Goal: Information Seeking & Learning: Learn about a topic

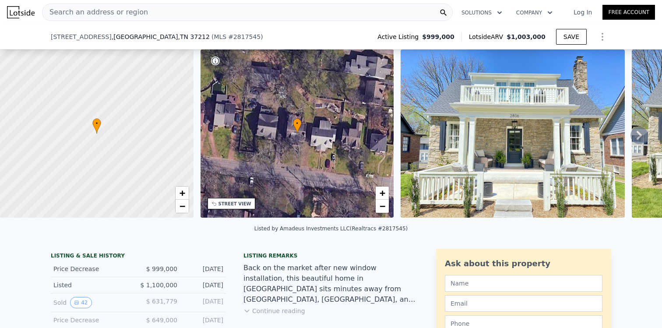
scroll to position [217, 0]
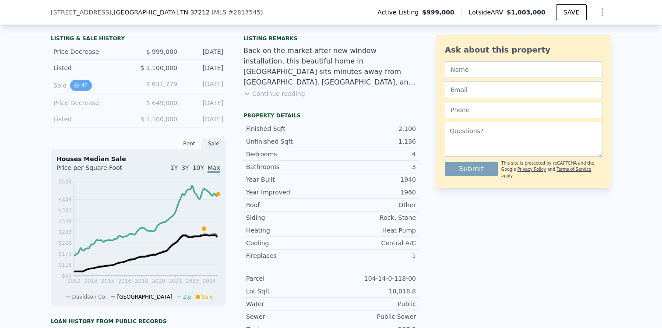
click at [84, 85] on button "42" at bounding box center [80, 85] width 21 height 11
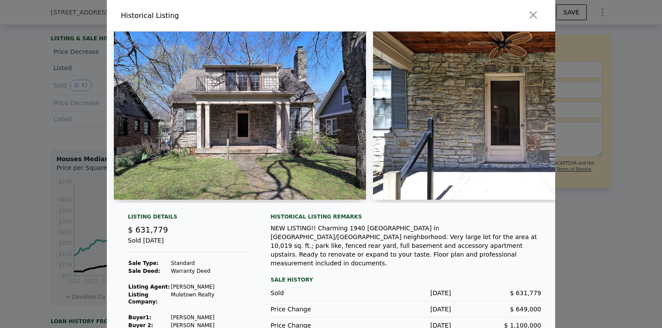
click at [198, 118] on img at bounding box center [240, 116] width 252 height 168
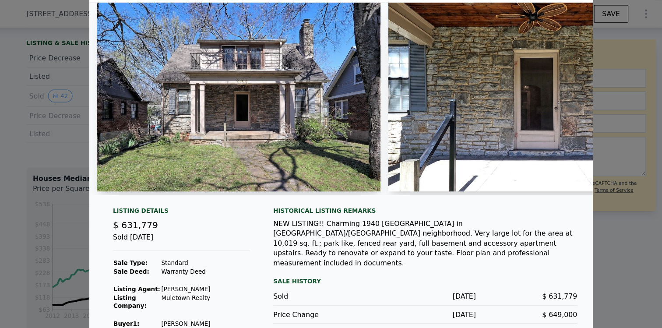
scroll to position [0, 0]
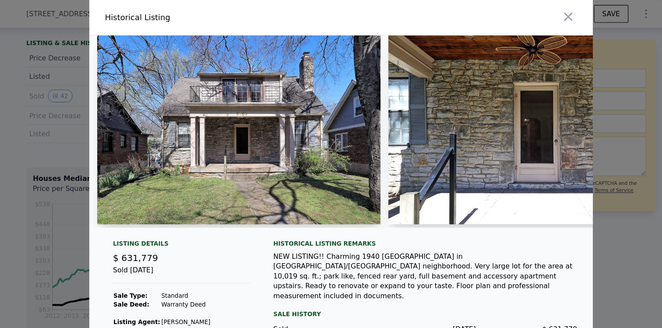
click at [457, 130] on img at bounding box center [499, 116] width 252 height 168
click at [270, 106] on img at bounding box center [240, 116] width 252 height 168
click at [535, 14] on icon "button" at bounding box center [533, 15] width 12 height 12
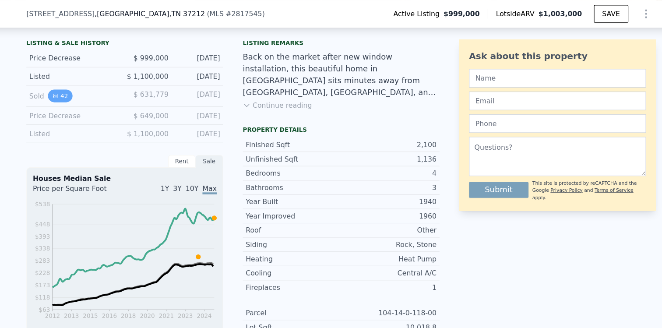
click at [75, 84] on icon "View historical data" at bounding box center [77, 86] width 4 height 4
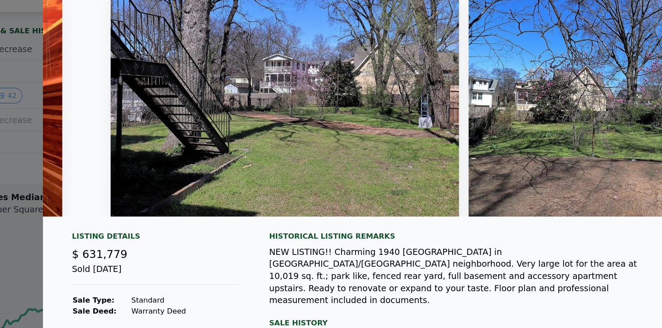
scroll to position [0, 9342]
